Goal: Communication & Community: Participate in discussion

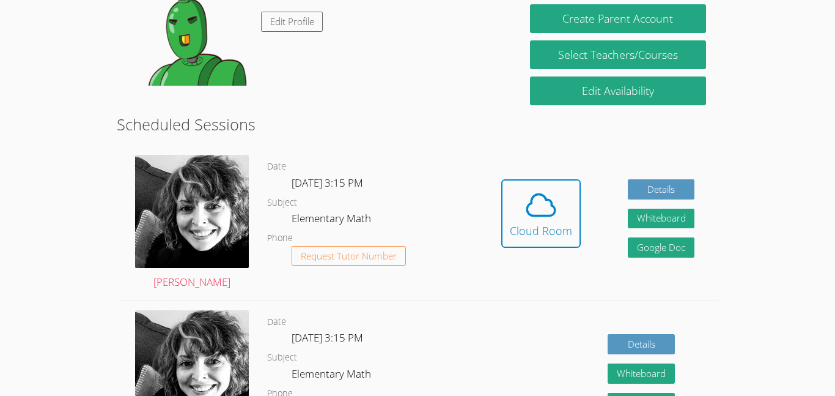
scroll to position [235, 0]
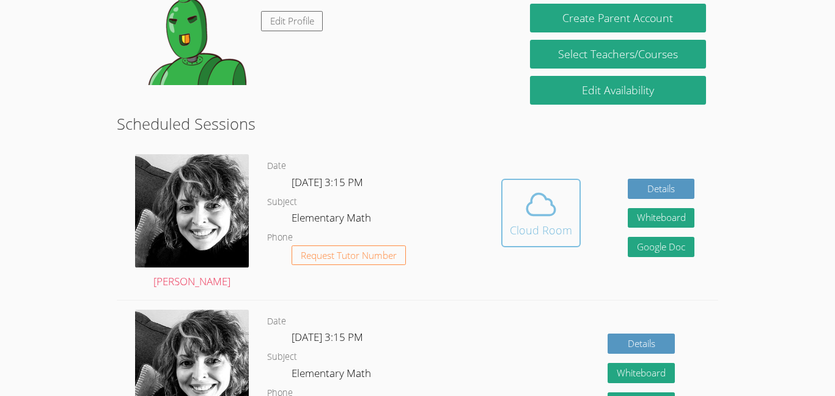
click at [545, 213] on icon at bounding box center [541, 204] width 34 height 34
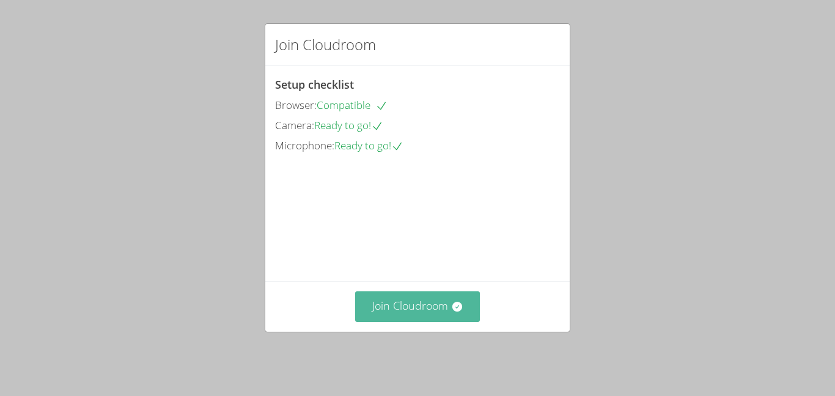
click at [431, 317] on button "Join Cloudroom" at bounding box center [417, 306] width 125 height 30
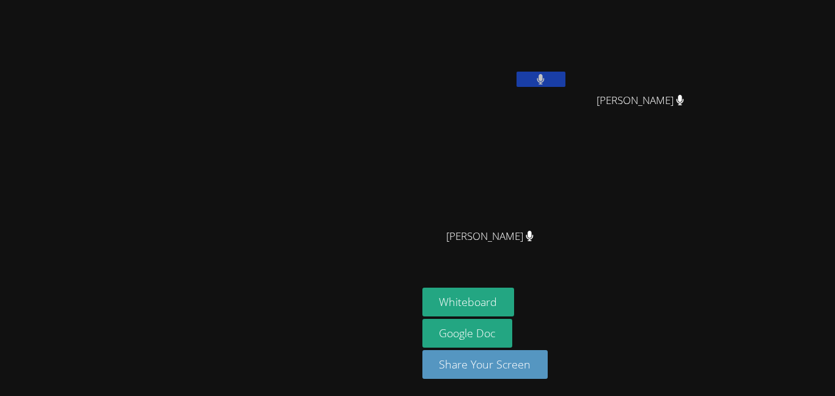
click at [566, 76] on button at bounding box center [541, 79] width 49 height 15
click at [566, 84] on button at bounding box center [541, 79] width 49 height 15
click at [566, 76] on button at bounding box center [541, 79] width 49 height 15
click at [566, 80] on button at bounding box center [541, 79] width 49 height 15
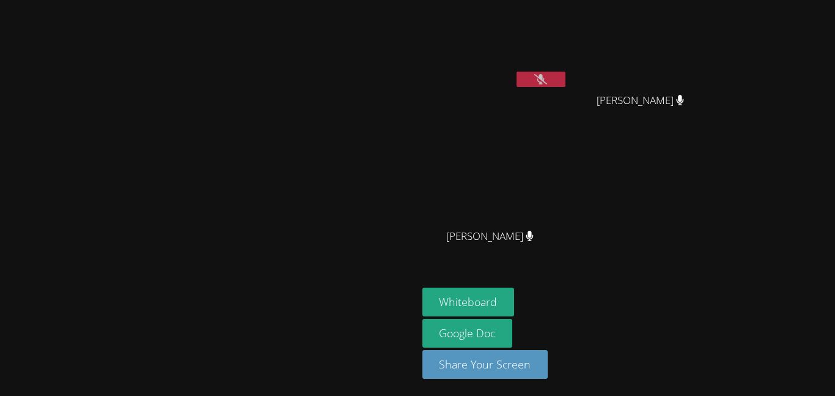
click at [566, 83] on button at bounding box center [541, 79] width 49 height 15
click at [545, 83] on icon at bounding box center [541, 79] width 8 height 10
click at [566, 81] on button at bounding box center [541, 79] width 49 height 15
click at [566, 86] on button at bounding box center [541, 79] width 49 height 15
click at [566, 84] on button at bounding box center [541, 79] width 49 height 15
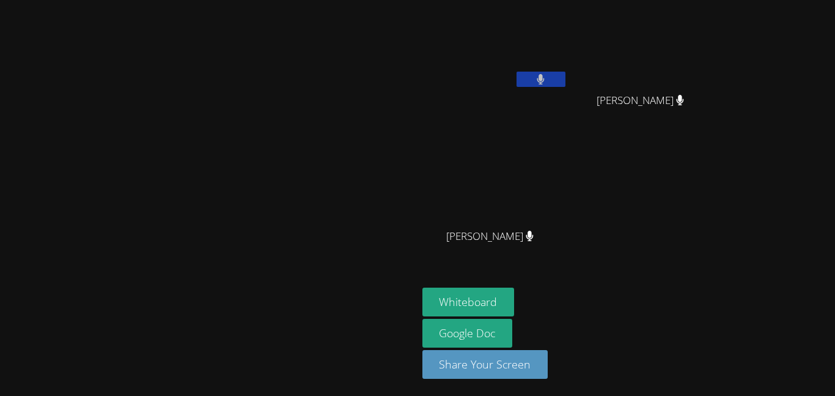
click at [566, 81] on button at bounding box center [541, 79] width 49 height 15
click at [566, 78] on button at bounding box center [541, 79] width 49 height 15
click at [566, 84] on button at bounding box center [541, 79] width 49 height 15
click at [545, 82] on icon at bounding box center [541, 79] width 8 height 10
click at [566, 86] on button at bounding box center [541, 79] width 49 height 15
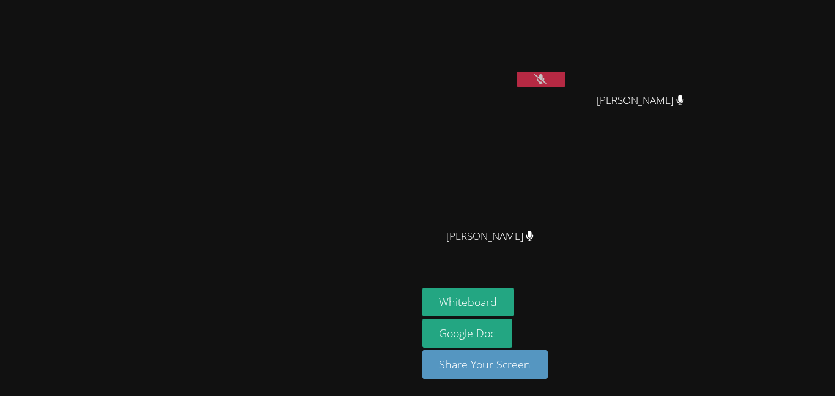
click at [566, 80] on button at bounding box center [541, 79] width 49 height 15
click at [566, 73] on button at bounding box center [541, 79] width 49 height 15
click at [568, 57] on video at bounding box center [496, 46] width 146 height 82
click at [549, 367] on button "Share Your Screen" at bounding box center [486, 364] width 126 height 29
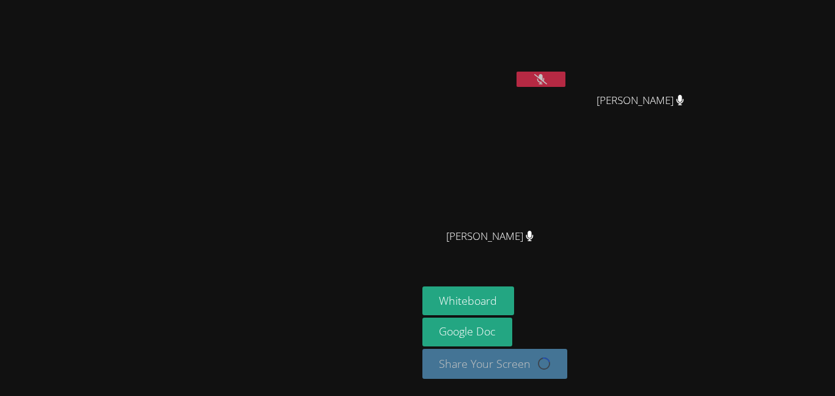
click at [547, 75] on icon at bounding box center [541, 79] width 13 height 10
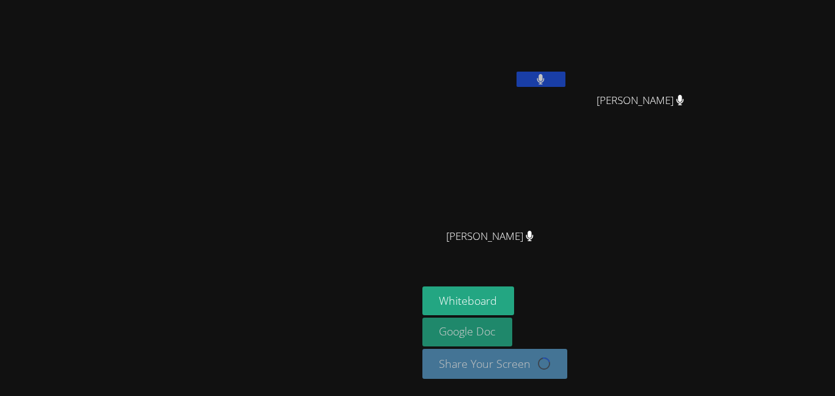
click at [513, 332] on link "Google Doc" at bounding box center [468, 331] width 91 height 29
click at [568, 28] on video at bounding box center [496, 46] width 146 height 82
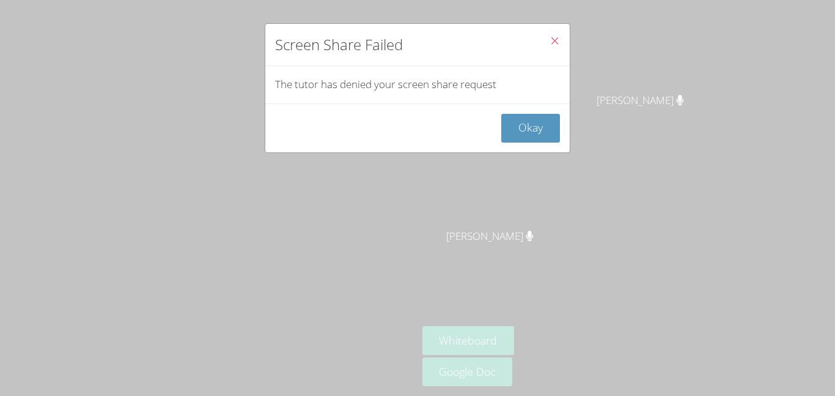
click at [560, 49] on button "Close" at bounding box center [555, 42] width 30 height 37
click at [541, 132] on button "Okay" at bounding box center [531, 128] width 59 height 29
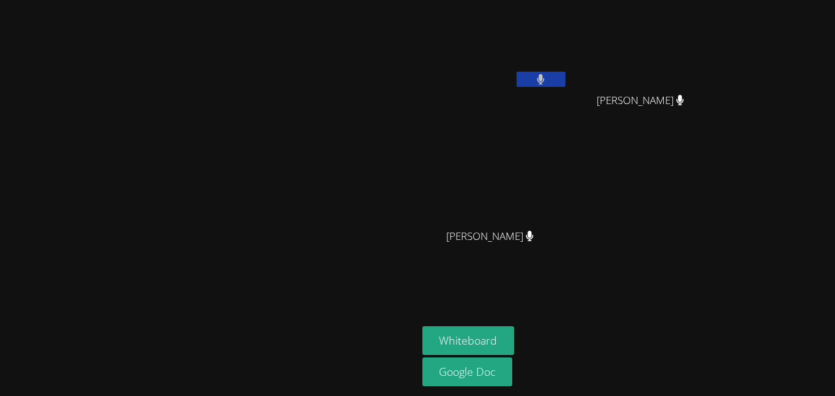
click at [613, 317] on aside "Abelardo Mendoza Romero Yaneli Ramirez Gomez Yaneli Ramirez Gomez Mariana Guerr…" at bounding box center [571, 198] width 306 height 396
click at [515, 338] on button "Whiteboard" at bounding box center [469, 340] width 92 height 29
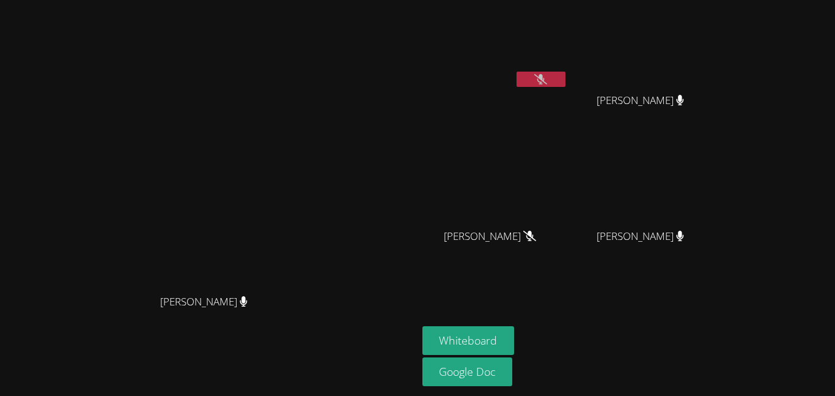
click at [568, 69] on video at bounding box center [496, 46] width 146 height 82
click at [547, 74] on icon at bounding box center [541, 79] width 13 height 10
click at [483, 72] on video at bounding box center [496, 46] width 146 height 82
click at [513, 83] on video at bounding box center [496, 46] width 146 height 82
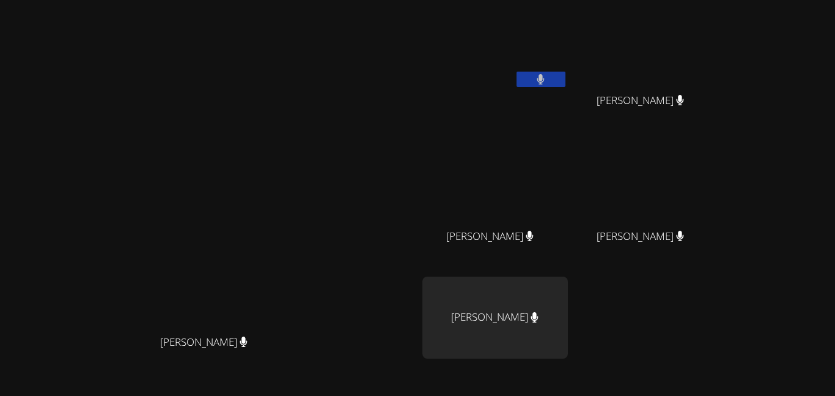
click at [381, 16] on div "Courtney Maher Courtney Maher" at bounding box center [209, 238] width 408 height 467
click at [439, 51] on video at bounding box center [496, 46] width 146 height 82
click at [538, 75] on icon at bounding box center [541, 79] width 7 height 10
click at [566, 83] on button at bounding box center [541, 79] width 49 height 15
click at [566, 72] on button at bounding box center [541, 79] width 49 height 15
